Goal: Task Accomplishment & Management: Complete application form

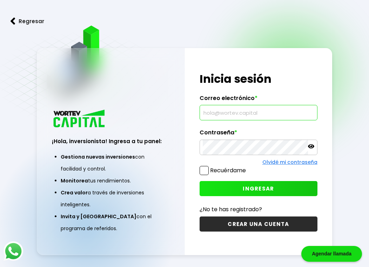
click at [251, 108] on input "text" at bounding box center [259, 112] width 112 height 15
type input "[EMAIL_ADDRESS][DOMAIN_NAME]"
click at [244, 187] on span "INGRESAR" at bounding box center [258, 188] width 31 height 7
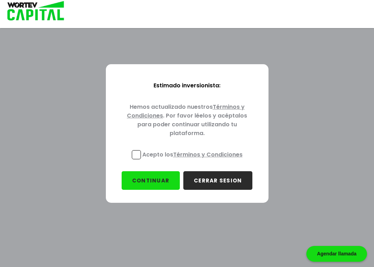
click at [143, 151] on p "Acepto los Términos y Condiciones" at bounding box center [192, 154] width 100 height 9
click at [194, 160] on input "Acepto los Términos y Condiciones" at bounding box center [194, 160] width 0 height 0
click at [153, 184] on button "CONTINUAR" at bounding box center [151, 180] width 58 height 19
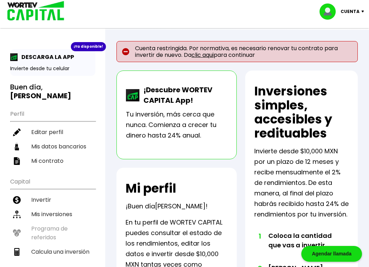
click at [200, 54] on link "clic aqui" at bounding box center [203, 55] width 22 height 8
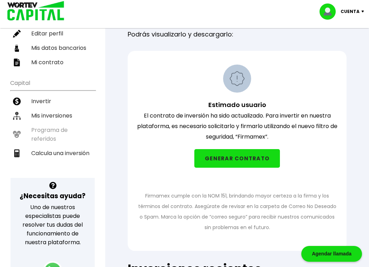
scroll to position [101, 0]
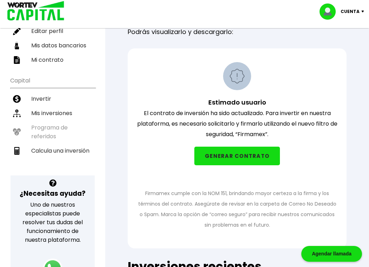
click at [254, 152] on button "GENERAR CONTRATO" at bounding box center [237, 156] width 86 height 19
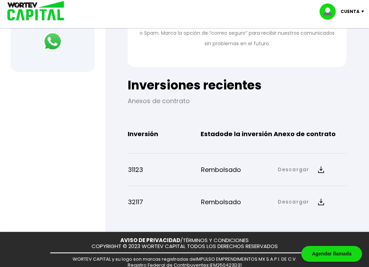
scroll to position [342, 0]
